Goal: Book appointment/travel/reservation

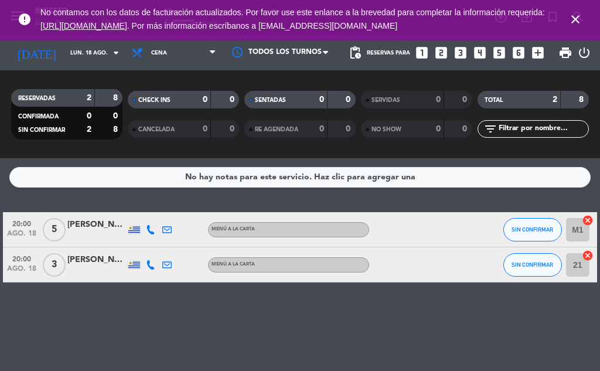
click at [573, 16] on icon "close" at bounding box center [575, 19] width 14 height 14
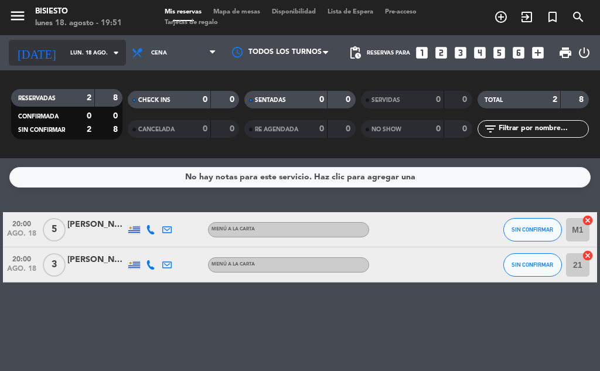
click at [74, 60] on input "lun. 18 ago." at bounding box center [102, 53] width 77 height 18
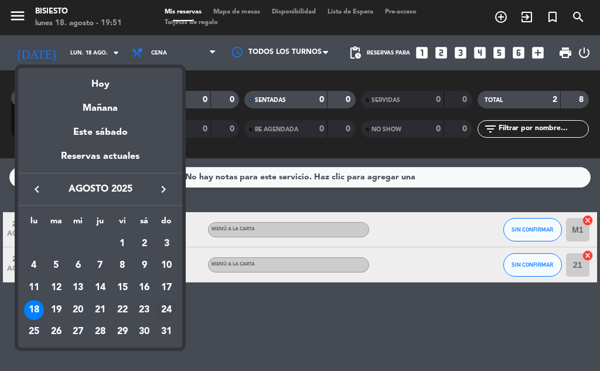
click at [165, 309] on div "24" at bounding box center [166, 310] width 20 height 20
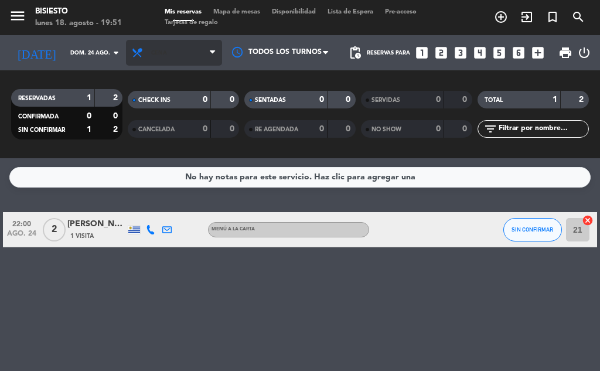
click at [159, 59] on span "Cena" at bounding box center [174, 53] width 96 height 26
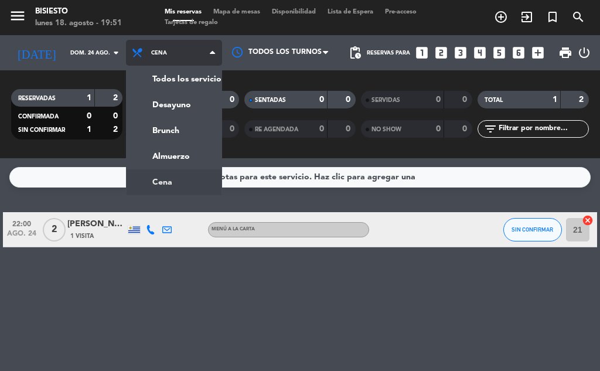
click at [161, 158] on div "menu Bisiesto lunes 18. agosto - 19:51 Mis reservas Mapa de mesas Disponibilida…" at bounding box center [300, 79] width 600 height 158
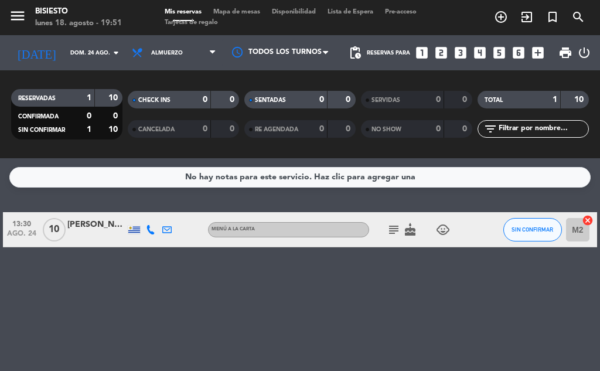
click at [391, 230] on icon "subject" at bounding box center [394, 230] width 14 height 14
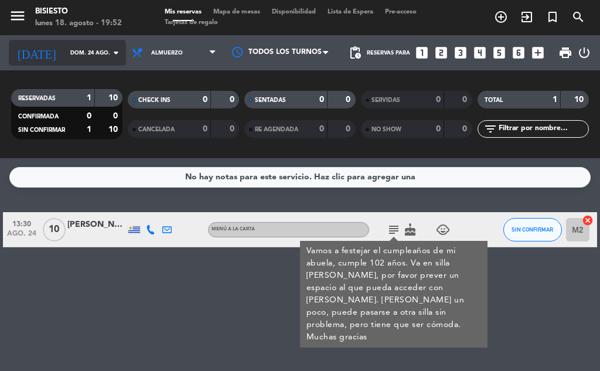
click at [74, 50] on input "dom. 24 ago." at bounding box center [102, 53] width 77 height 18
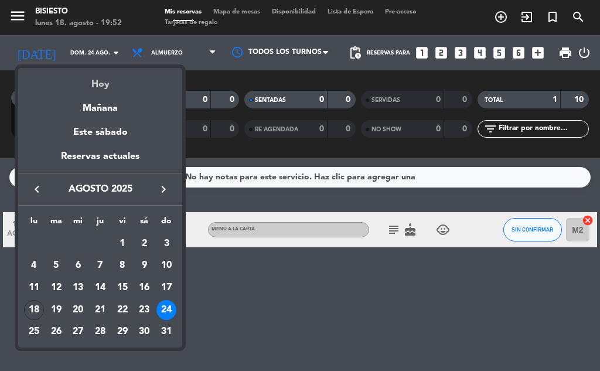
click at [93, 84] on div "Hoy" at bounding box center [100, 80] width 164 height 24
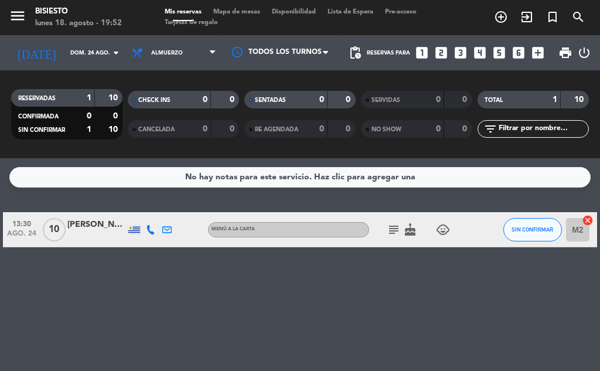
type input "lun. 18 ago."
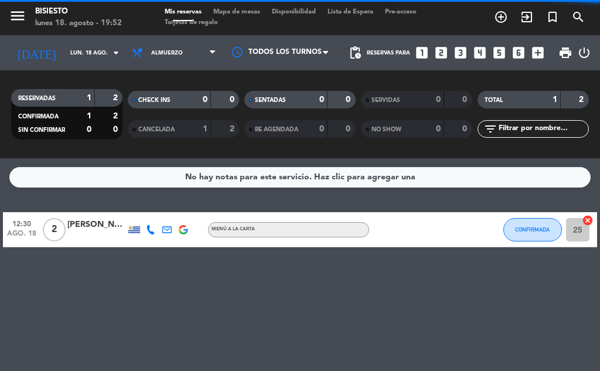
click at [176, 25] on span "Tarjetas de regalo" at bounding box center [191, 22] width 65 height 6
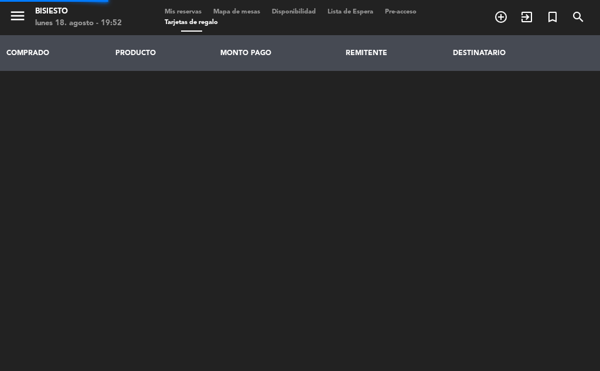
click at [158, 42] on th "PRODUCTO" at bounding box center [162, 53] width 105 height 36
click at [175, 9] on span "Mis reservas" at bounding box center [183, 12] width 49 height 6
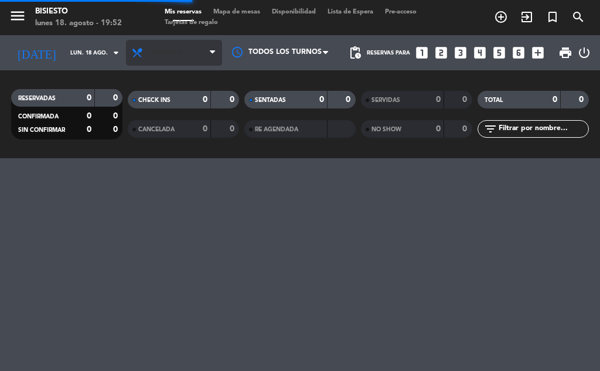
click at [170, 58] on span "Almuerzo" at bounding box center [174, 53] width 96 height 26
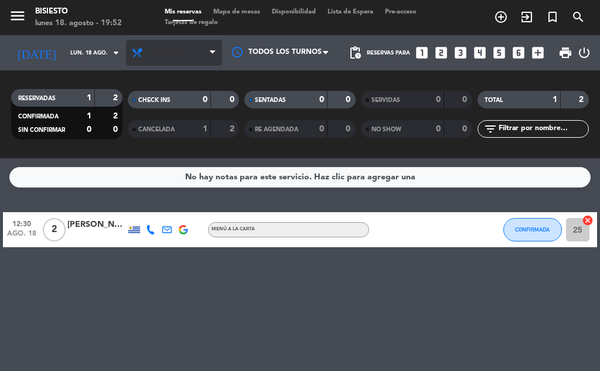
click at [149, 60] on span "Almuerzo" at bounding box center [174, 53] width 96 height 26
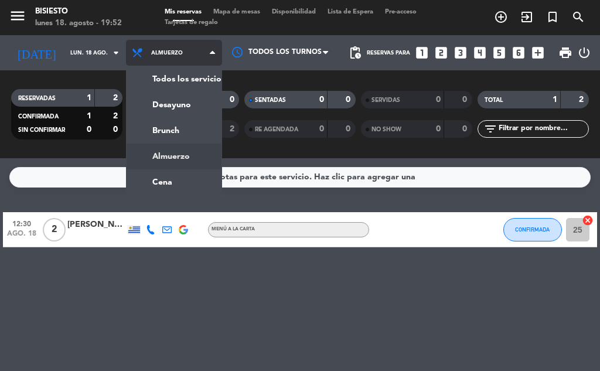
click at [158, 181] on ng-component "menu Bisiesto lunes 18. agosto - 19:52 Mis reservas Mapa de mesas Disponibilida…" at bounding box center [300, 185] width 600 height 371
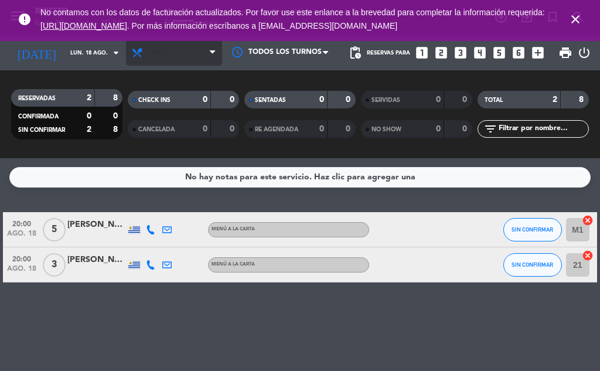
click at [151, 53] on span "Cena" at bounding box center [159, 53] width 16 height 6
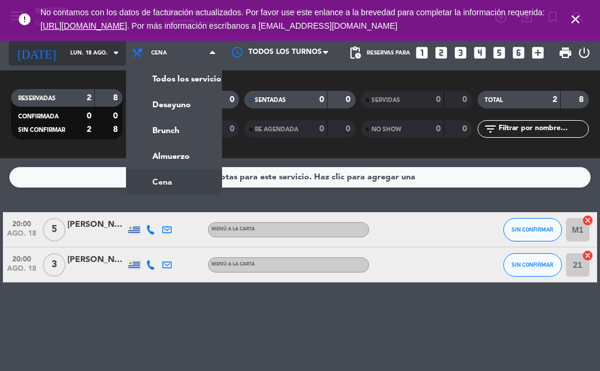
click at [64, 53] on input "lun. 18 ago." at bounding box center [102, 53] width 77 height 18
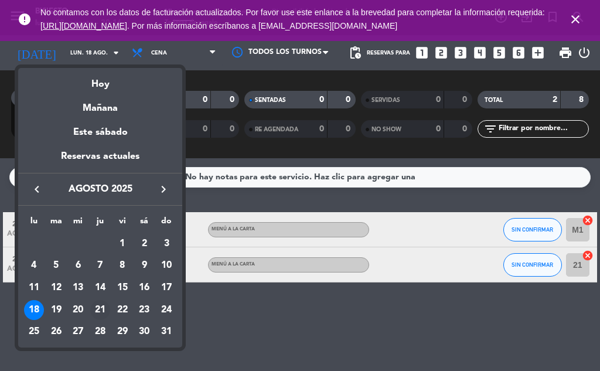
click at [101, 315] on div "21" at bounding box center [100, 310] width 20 height 20
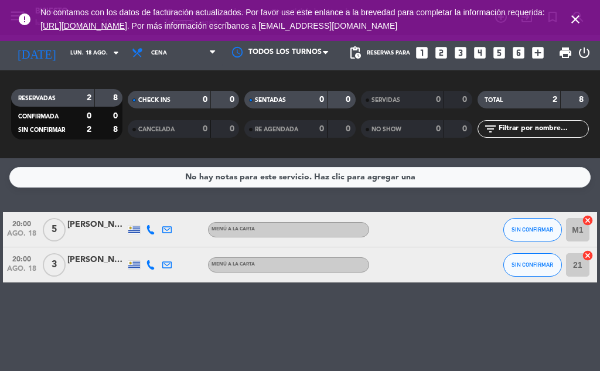
type input "jue. 21 ago."
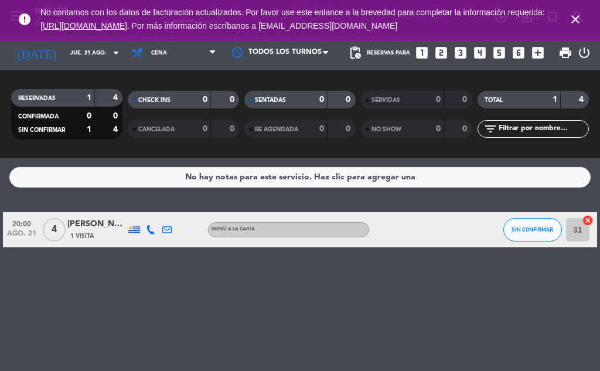
click at [579, 26] on icon "close" at bounding box center [575, 19] width 14 height 14
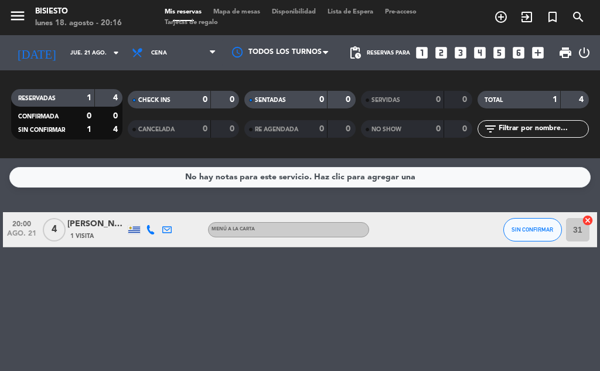
click at [507, 16] on icon "add_circle_outline" at bounding box center [501, 17] width 14 height 14
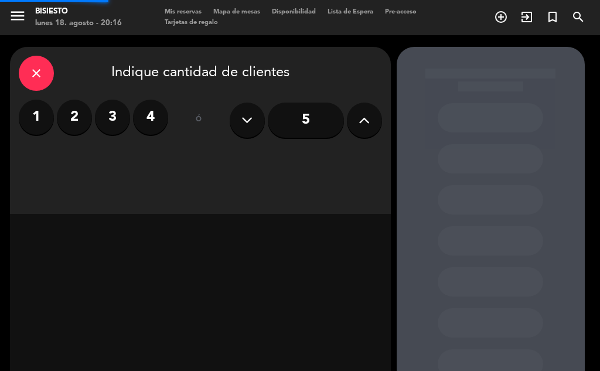
click at [126, 238] on div at bounding box center [200, 303] width 381 height 179
click at [375, 122] on button at bounding box center [364, 120] width 35 height 35
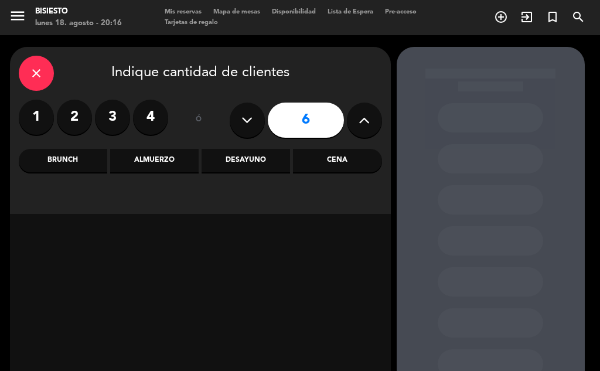
click at [374, 114] on button at bounding box center [364, 120] width 35 height 35
click at [372, 118] on button at bounding box center [364, 120] width 35 height 35
click at [367, 121] on icon at bounding box center [364, 120] width 11 height 18
click at [366, 120] on icon at bounding box center [364, 120] width 11 height 18
click at [371, 122] on button at bounding box center [364, 120] width 35 height 35
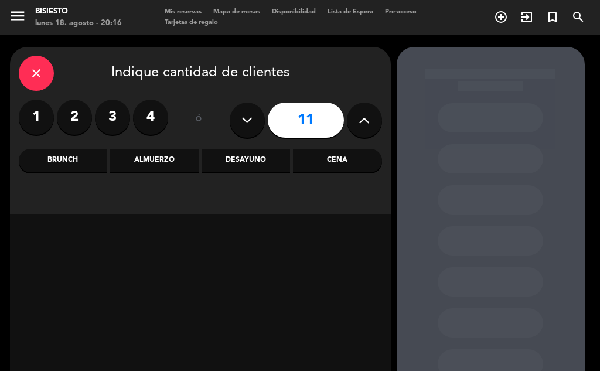
click at [371, 123] on button at bounding box center [364, 120] width 35 height 35
click at [339, 160] on div "Cena" at bounding box center [337, 160] width 88 height 23
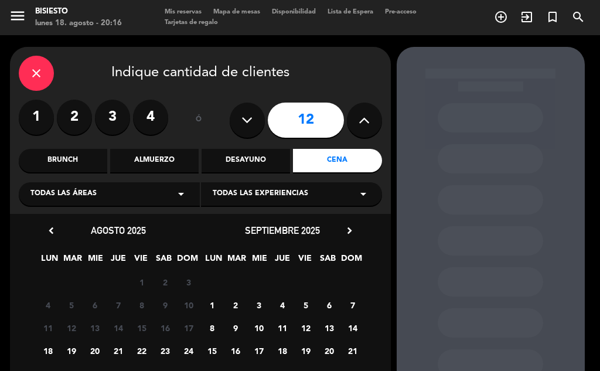
click at [366, 121] on icon at bounding box center [364, 120] width 11 height 18
type input "13"
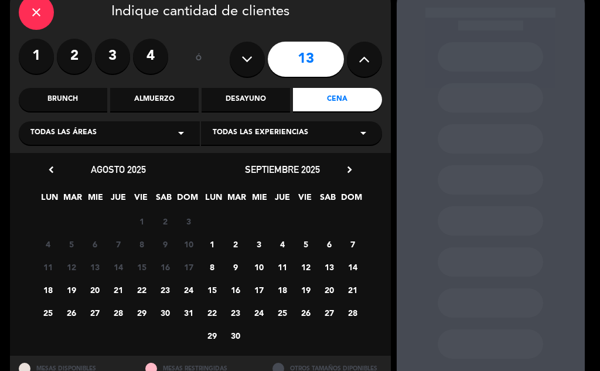
click at [121, 289] on span "21" at bounding box center [117, 289] width 19 height 19
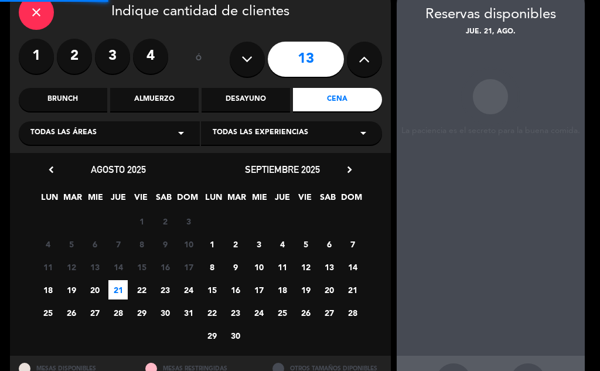
scroll to position [47, 0]
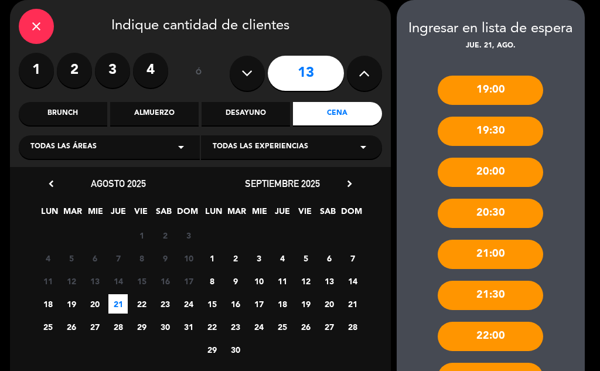
click at [489, 212] on div "20:30" at bounding box center [490, 213] width 105 height 29
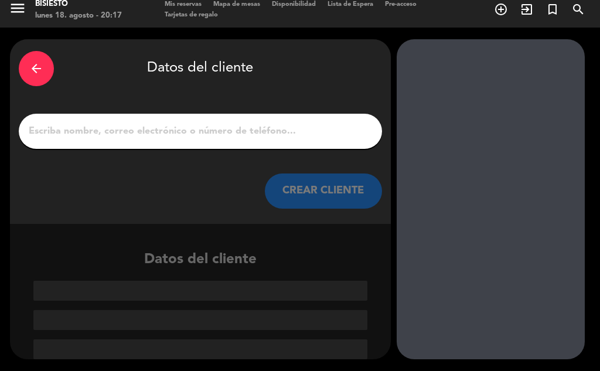
click at [91, 137] on input "1" at bounding box center [201, 131] width 346 height 16
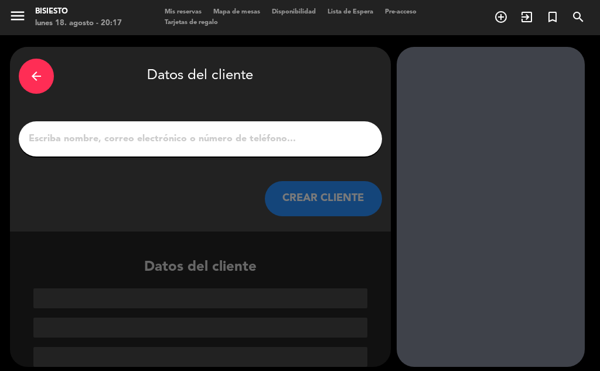
scroll to position [1, 0]
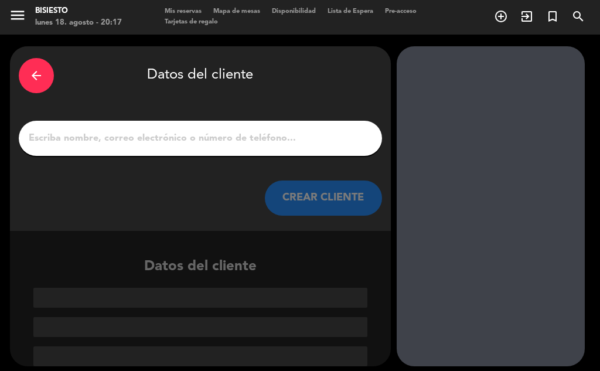
click at [106, 138] on input "1" at bounding box center [201, 138] width 346 height 16
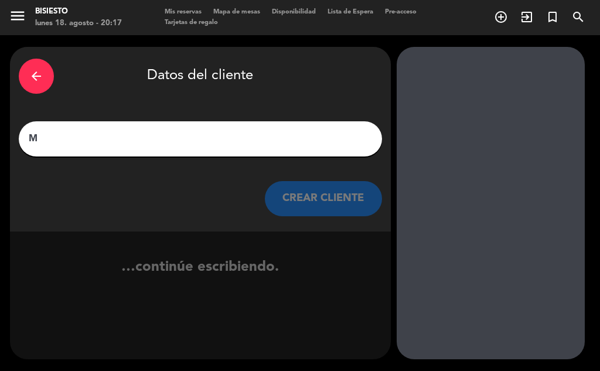
scroll to position [0, 0]
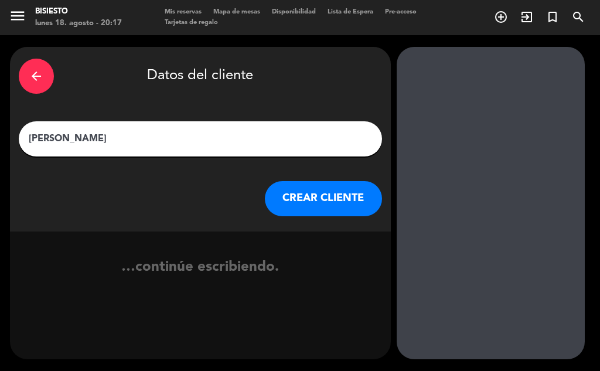
type input "[PERSON_NAME] KEUSHKEI"
click at [324, 195] on button "CREAR CLIENTE" at bounding box center [323, 198] width 117 height 35
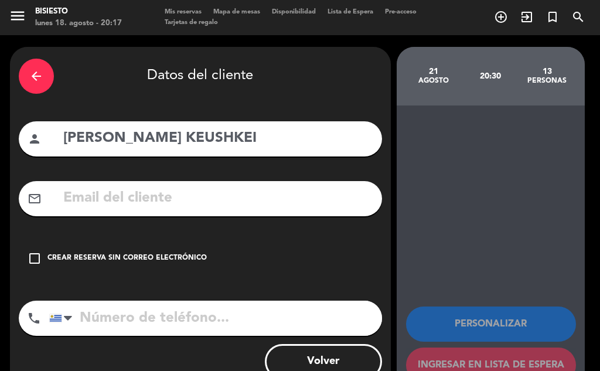
click at [64, 260] on div "Crear reserva sin correo electrónico" at bounding box center [126, 259] width 159 height 12
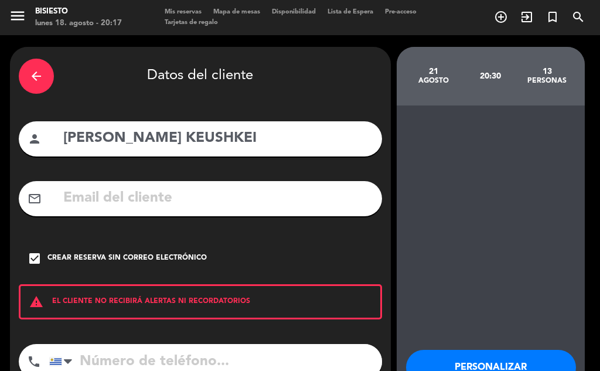
click at [125, 353] on input "tel" at bounding box center [215, 361] width 333 height 35
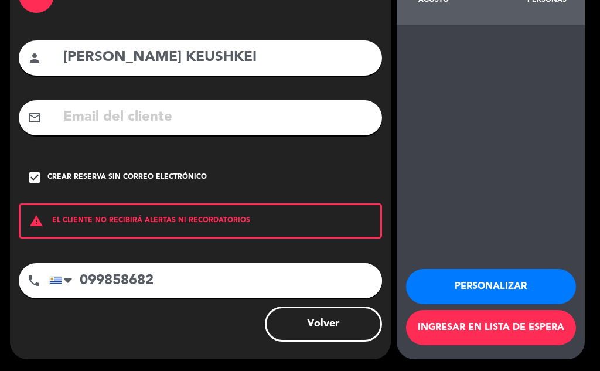
type input "099858682"
click at [195, 59] on input "[PERSON_NAME] KEUSHKEI" at bounding box center [217, 58] width 311 height 24
type input "[PERSON_NAME]"
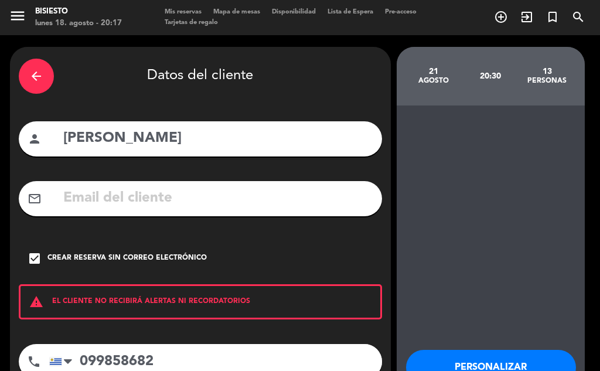
scroll to position [2, 0]
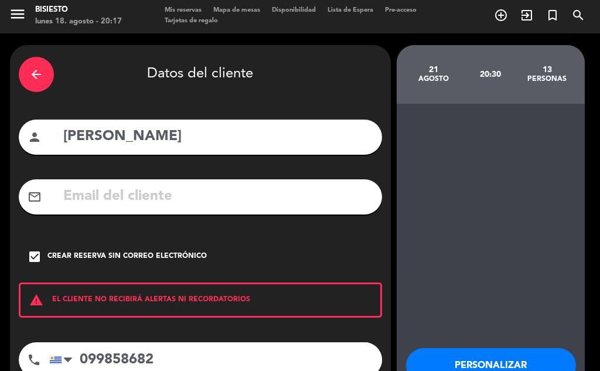
click at [40, 70] on icon "arrow_back" at bounding box center [36, 74] width 14 height 14
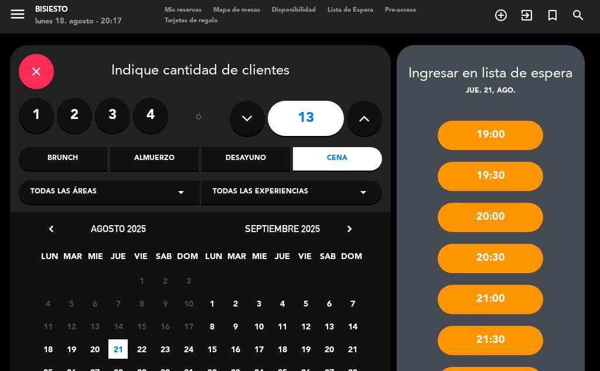
click at [255, 114] on button at bounding box center [247, 118] width 35 height 35
click at [259, 125] on button at bounding box center [247, 118] width 35 height 35
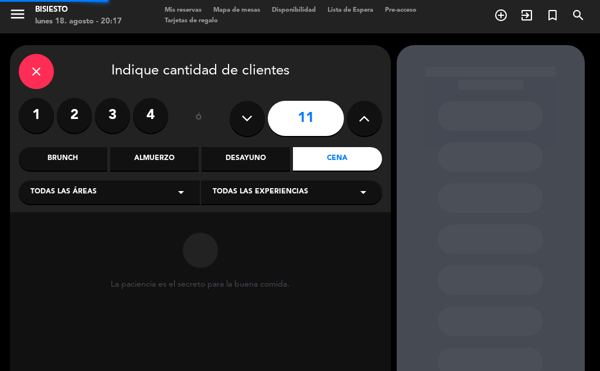
click at [257, 116] on button at bounding box center [247, 118] width 35 height 35
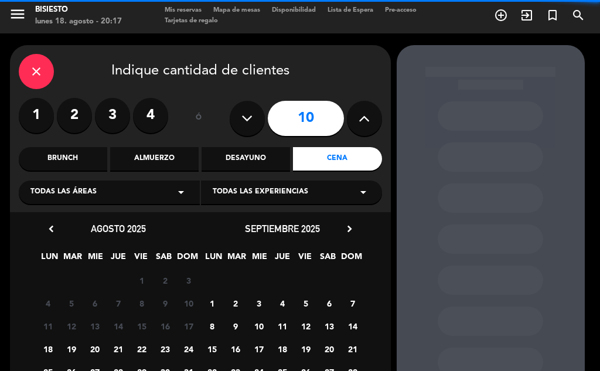
click at [245, 124] on icon at bounding box center [246, 119] width 11 height 18
type input "9"
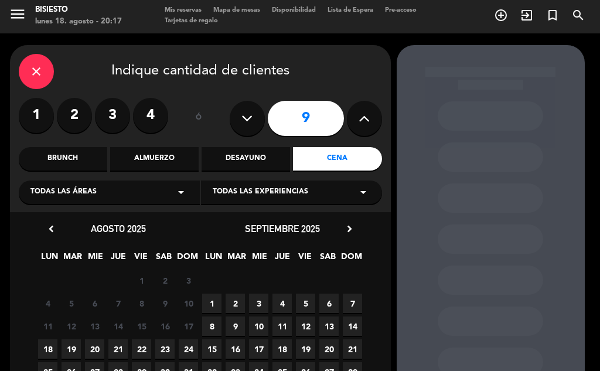
click at [120, 346] on span "21" at bounding box center [117, 348] width 19 height 19
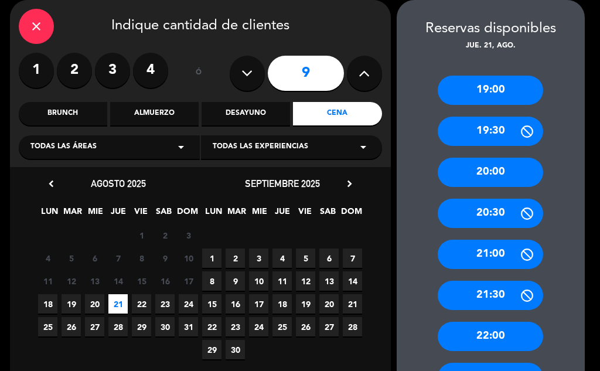
click at [514, 209] on div "20:30" at bounding box center [490, 213] width 105 height 29
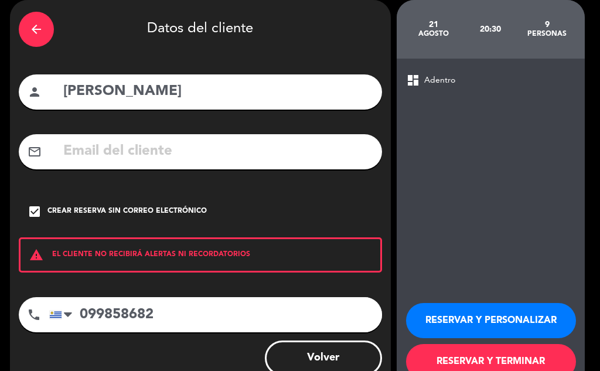
scroll to position [81, 0]
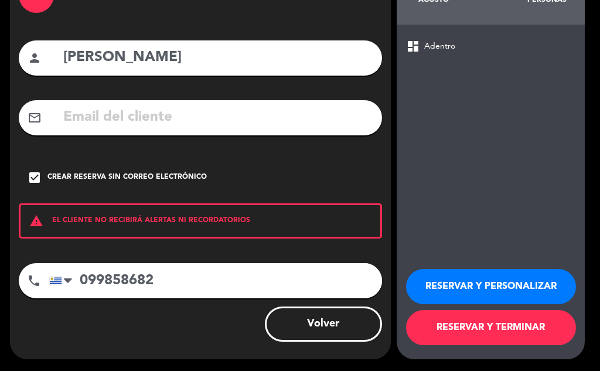
click at [510, 330] on button "RESERVAR Y TERMINAR" at bounding box center [491, 327] width 170 height 35
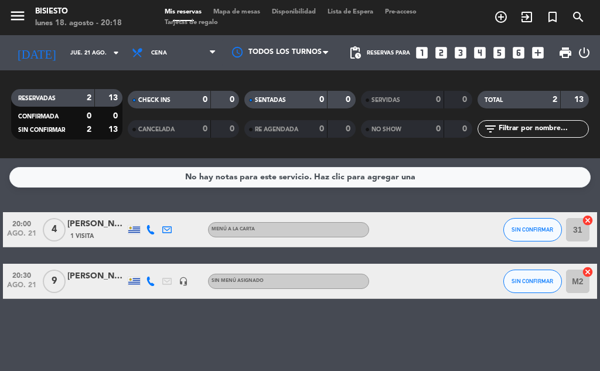
click at [20, 275] on span "20:30" at bounding box center [21, 274] width 29 height 13
click at [63, 302] on div "No hay notas para este servicio. Haz clic para agregar una 20:00 ago. 21 4 [PER…" at bounding box center [300, 264] width 600 height 213
click at [54, 276] on span "9" at bounding box center [54, 281] width 23 height 23
click at [84, 275] on div "[PERSON_NAME]" at bounding box center [96, 276] width 59 height 13
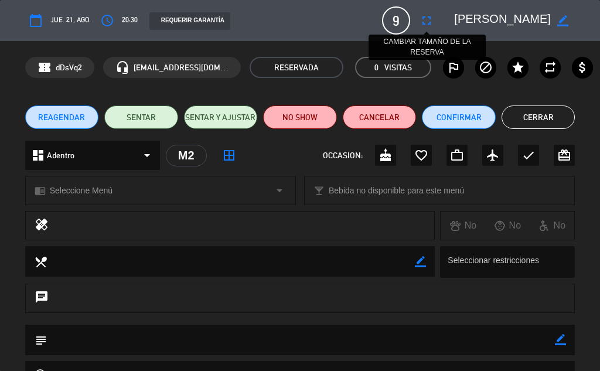
click at [425, 18] on icon "fullscreen" at bounding box center [426, 20] width 14 height 14
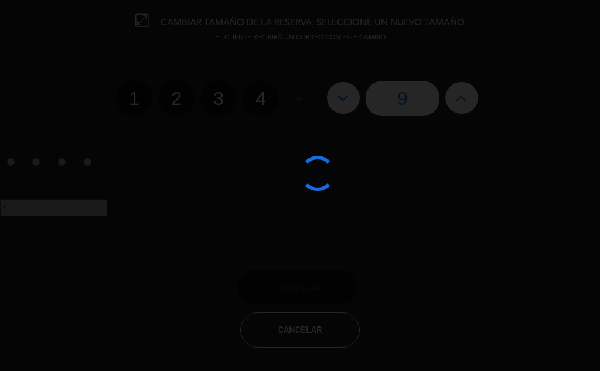
click at [441, 94] on div at bounding box center [300, 185] width 600 height 371
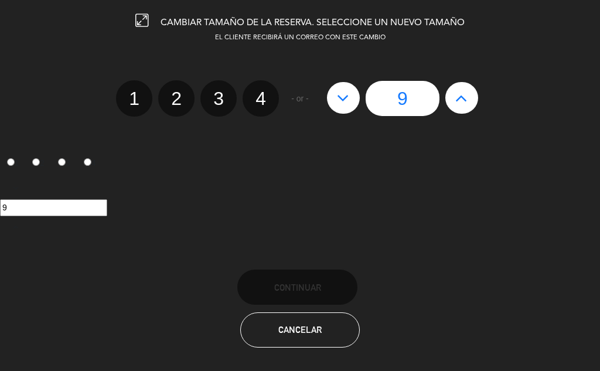
click at [444, 97] on div "9" at bounding box center [402, 98] width 163 height 35
click at [450, 97] on button at bounding box center [461, 98] width 33 height 32
type input "10"
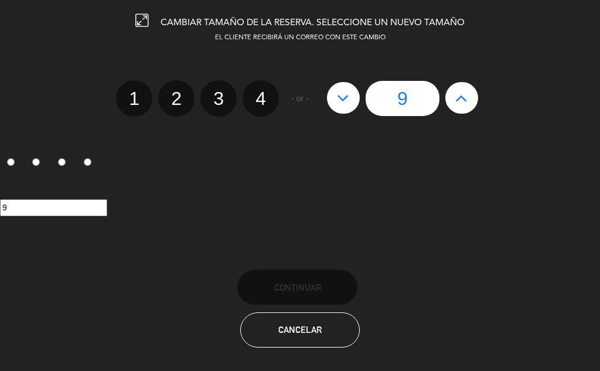
type input "10"
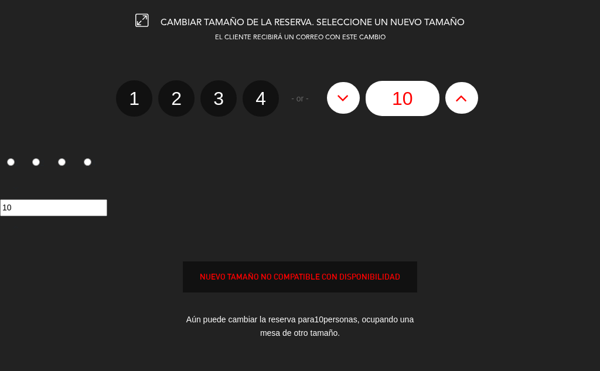
click at [450, 97] on button at bounding box center [461, 98] width 33 height 32
type input "11"
click at [450, 97] on button at bounding box center [461, 98] width 33 height 32
type input "12"
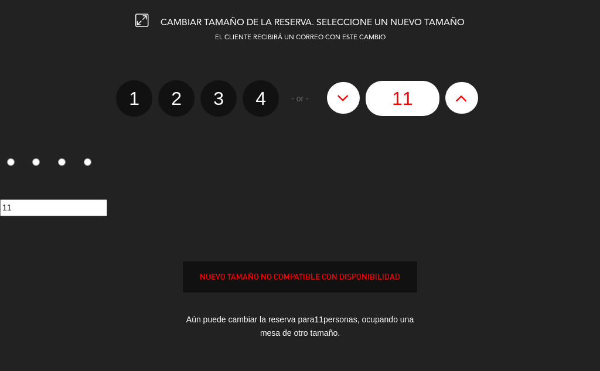
type input "12"
click at [450, 97] on button at bounding box center [461, 98] width 33 height 32
type input "13"
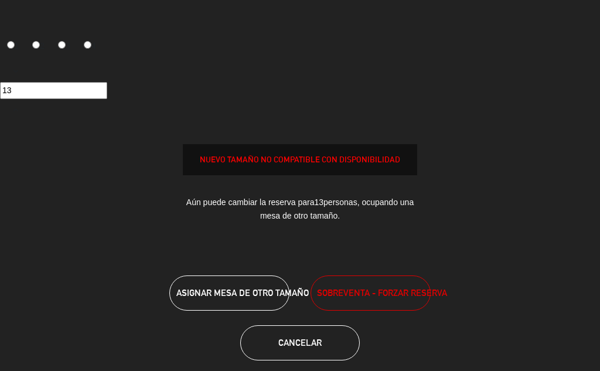
scroll to position [132, 0]
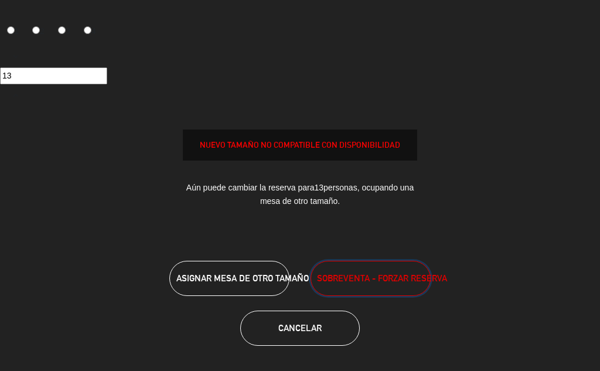
click at [359, 269] on button "SOBREVENTA - FORZAR RESERVA" at bounding box center [371, 278] width 120 height 35
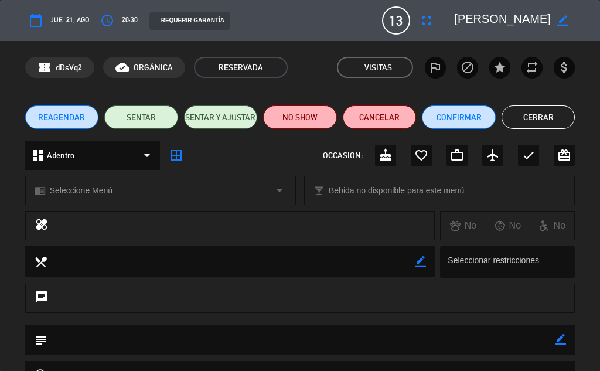
click at [529, 116] on button "Cerrar" at bounding box center [539, 116] width 74 height 23
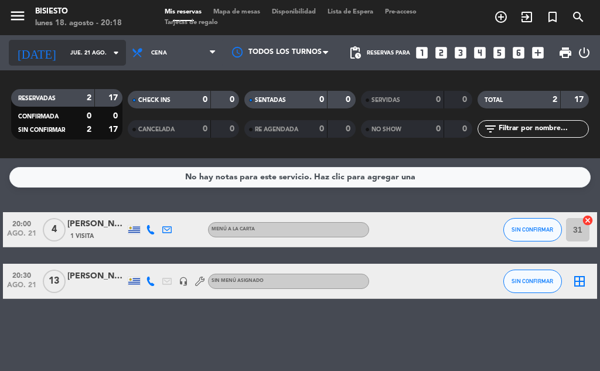
click at [77, 64] on div "[DATE] jue. 21 ago. arrow_drop_down" at bounding box center [67, 53] width 117 height 26
click at [70, 45] on input "jue. 21 ago." at bounding box center [102, 53] width 77 height 18
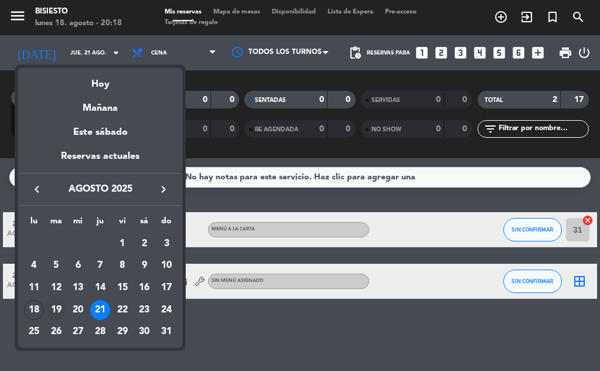
click at [53, 311] on div "19" at bounding box center [56, 310] width 20 height 20
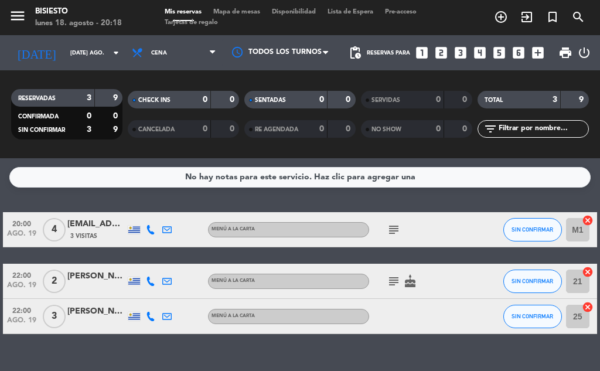
click at [395, 234] on icon "subject" at bounding box center [394, 230] width 14 height 14
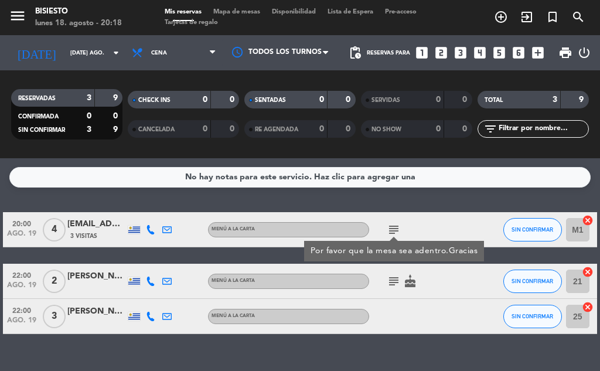
click at [387, 285] on icon "subject" at bounding box center [394, 281] width 14 height 14
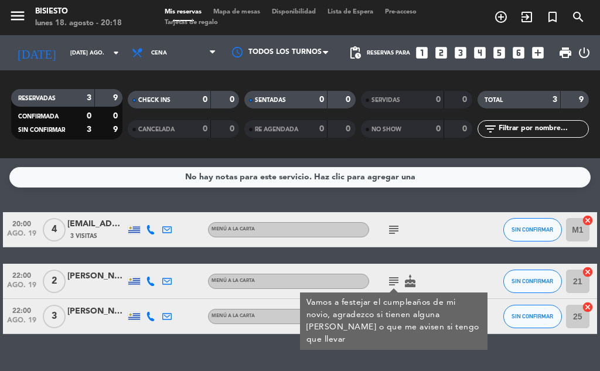
scroll to position [22, 0]
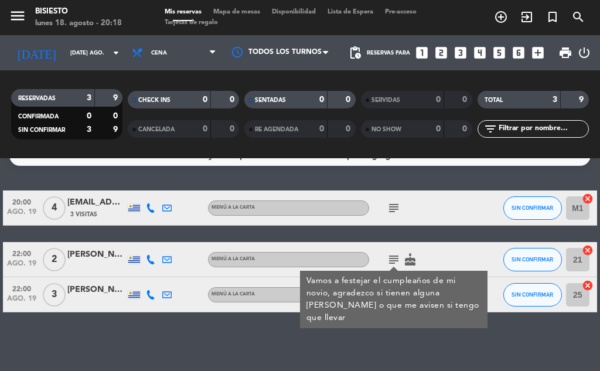
click at [452, 226] on div "20:00 ago. 19 4 [EMAIL_ADDRESS][DOMAIN_NAME] 3 Visitas MENÚ A LA CARTA subject …" at bounding box center [300, 251] width 594 height 122
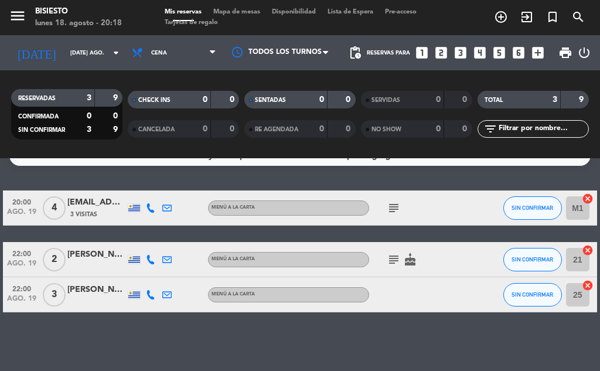
scroll to position [0, 0]
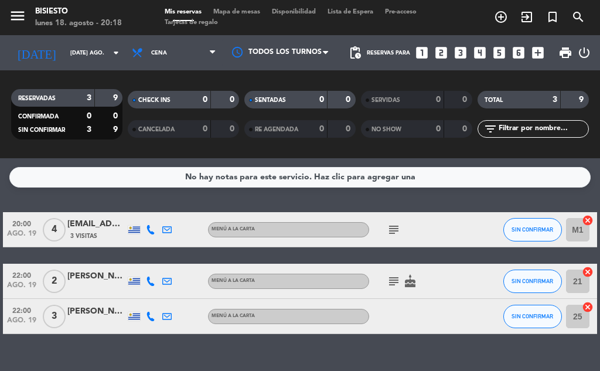
click at [405, 276] on icon "cake" at bounding box center [410, 281] width 14 height 14
click at [442, 224] on div "subject" at bounding box center [418, 229] width 98 height 35
click at [386, 277] on span "subject" at bounding box center [394, 281] width 16 height 14
click at [415, 287] on icon "cake" at bounding box center [410, 281] width 14 height 14
drag, startPoint x: 367, startPoint y: 283, endPoint x: 401, endPoint y: 288, distance: 34.9
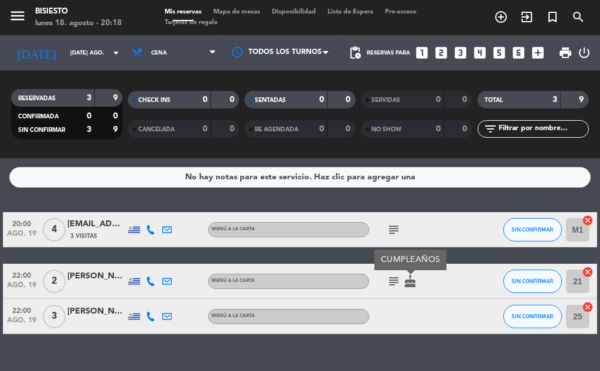
click at [370, 285] on div "22:00 ago. 19 2 [PERSON_NAME] MENÚ A LA CARTA subject cake CUMPLEAÑOS SIN CONFI…" at bounding box center [300, 281] width 594 height 35
click at [401, 287] on span "subject" at bounding box center [394, 281] width 16 height 14
click at [395, 282] on icon "subject" at bounding box center [394, 281] width 14 height 14
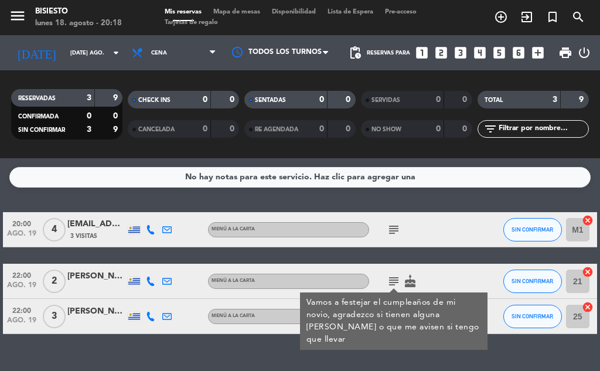
click at [391, 228] on icon "subject" at bounding box center [394, 230] width 14 height 14
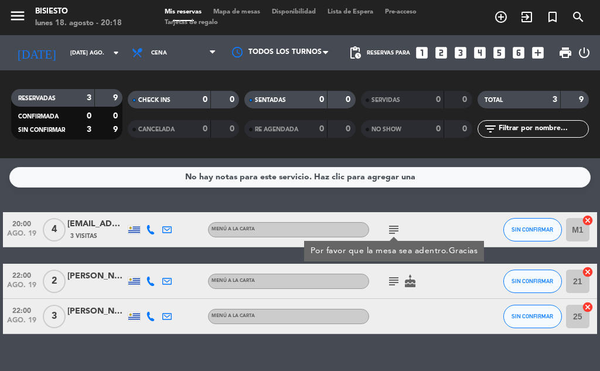
click at [432, 214] on div "subject Por favor que la mesa sea adentro.Gracias" at bounding box center [418, 229] width 98 height 35
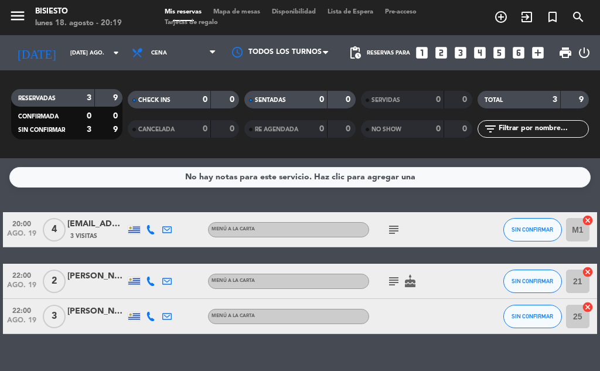
click at [151, 282] on icon at bounding box center [150, 281] width 9 height 9
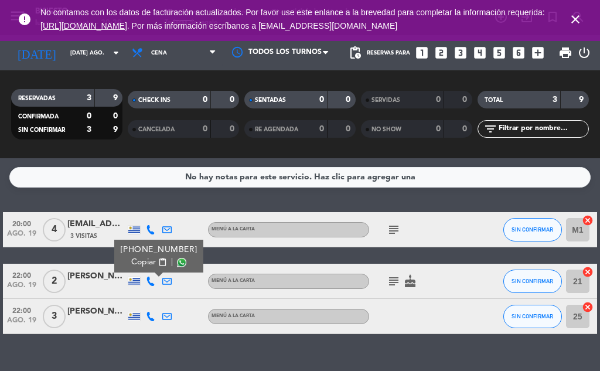
click at [226, 178] on div "No hay notas para este servicio. Haz clic para agregar una" at bounding box center [300, 176] width 230 height 13
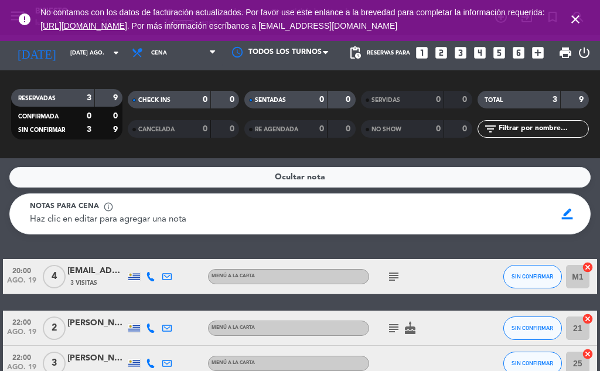
scroll to position [59, 0]
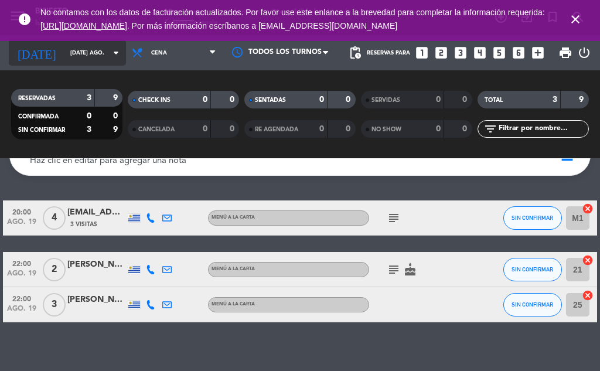
click at [77, 53] on input "[DATE] ago." at bounding box center [102, 53] width 77 height 18
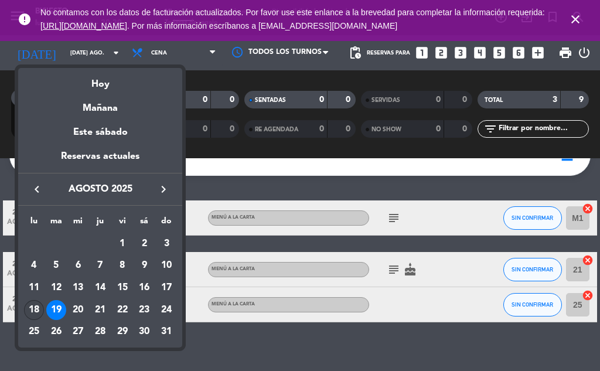
click at [29, 316] on div "18" at bounding box center [34, 310] width 20 height 20
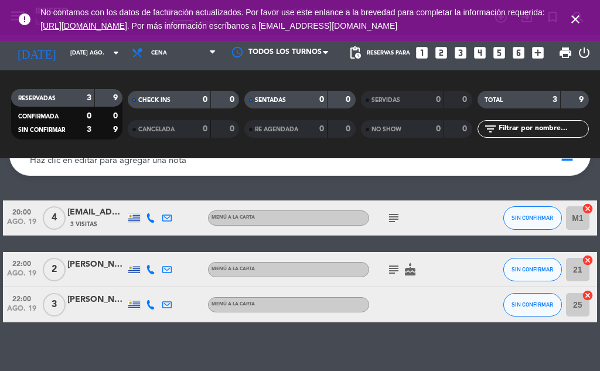
type input "lun. 18 ago."
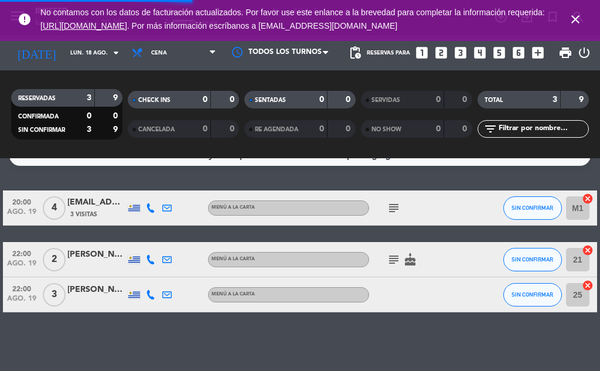
scroll to position [0, 0]
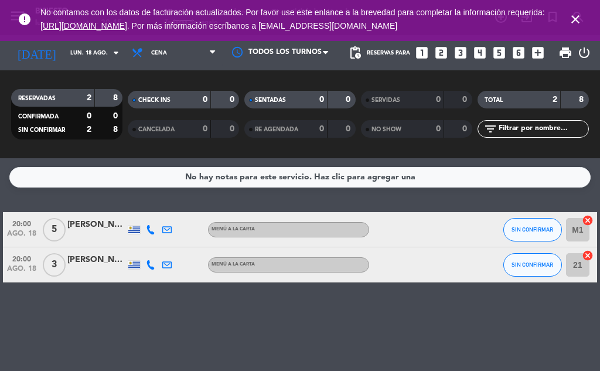
click at [274, 343] on div "No hay notas para este servicio. Haz clic para agregar una 20:00 ago. 18 5 [PER…" at bounding box center [300, 264] width 600 height 213
